Goal: Information Seeking & Learning: Learn about a topic

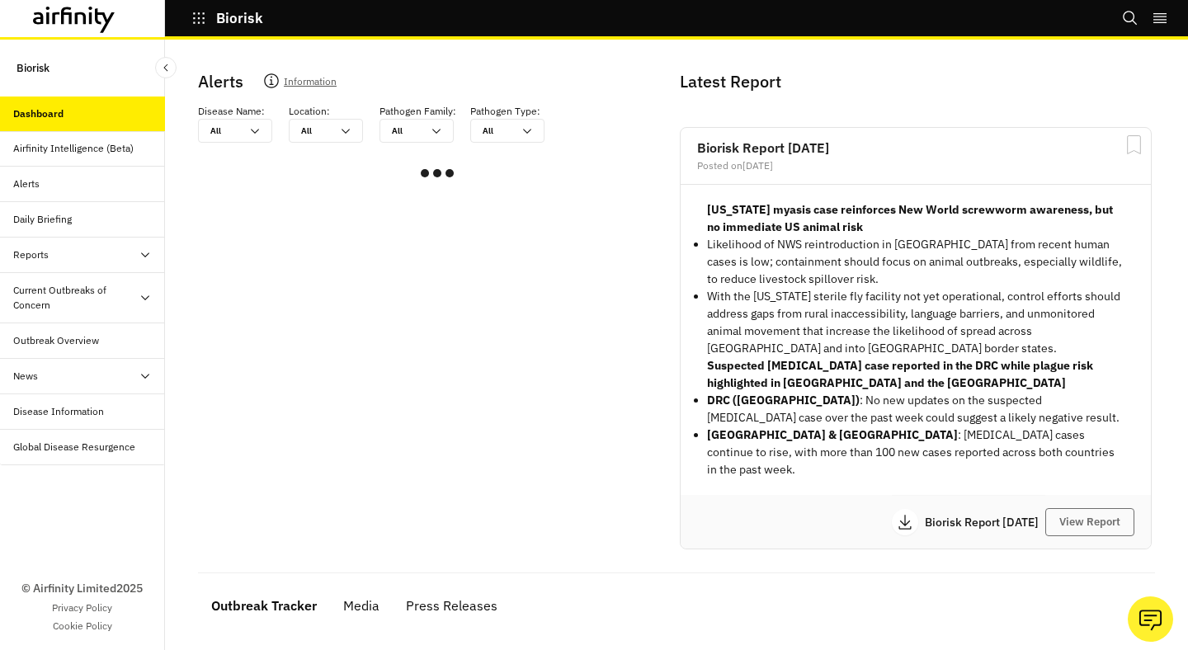
click at [81, 254] on div "Reports" at bounding box center [89, 255] width 152 height 15
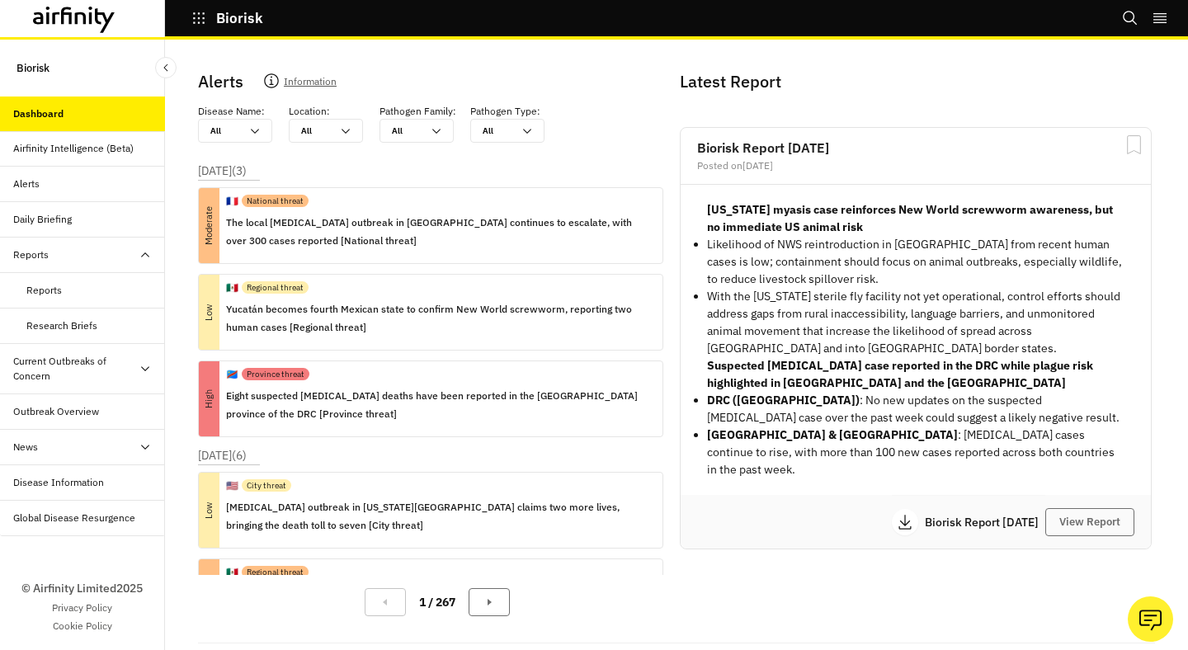
click at [82, 364] on div "Current Outbreaks of Concern" at bounding box center [75, 369] width 125 height 30
click at [78, 409] on div "Avian Influenza" at bounding box center [65, 411] width 78 height 15
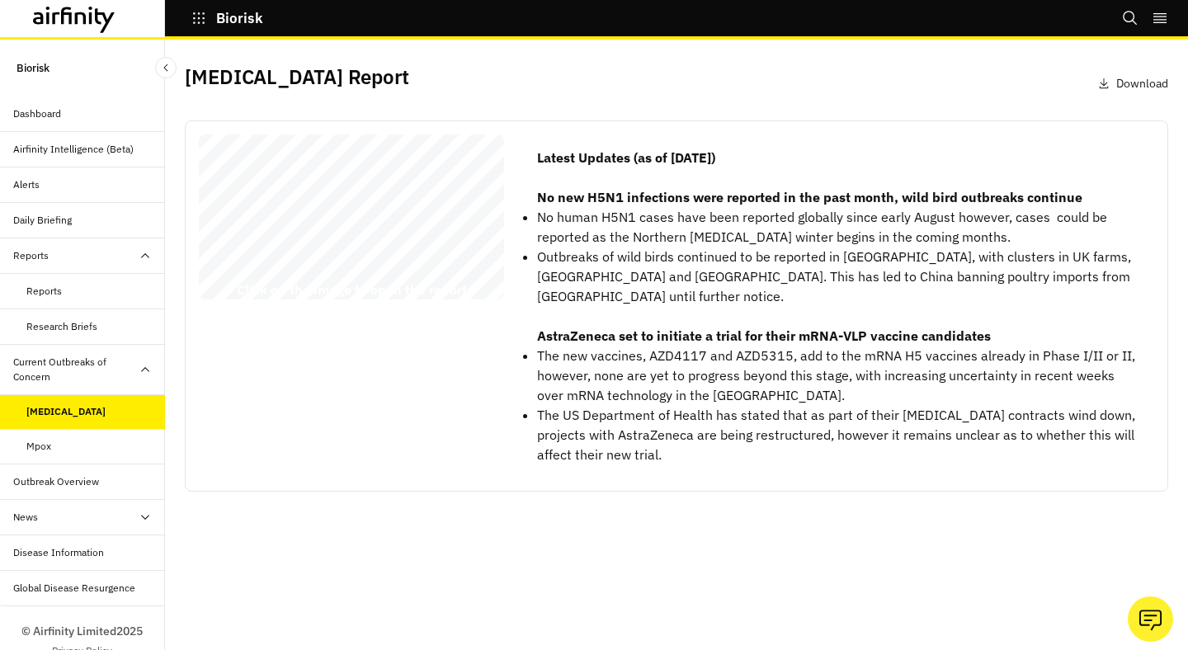
click at [135, 119] on div "Dashboard" at bounding box center [89, 113] width 152 height 15
